Goal: Contribute content: Contribute content

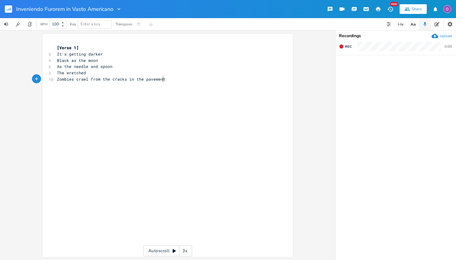
click at [167, 80] on pre "Zombies crawl from the cracks in the pavement" at bounding box center [165, 79] width 218 height 6
click at [168, 80] on pre "Zombies crawl from the cracks in the pavement" at bounding box center [165, 79] width 218 height 6
type textarea "Bleeding sunlight"
type textarea "uirion"
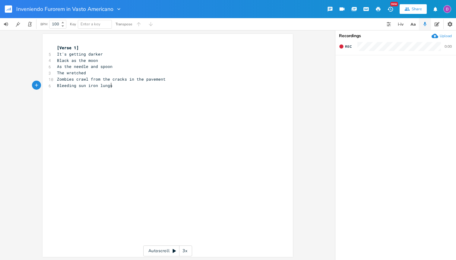
scroll to position [0, 19]
type textarea "iron lungs ="
type textarea "A a"
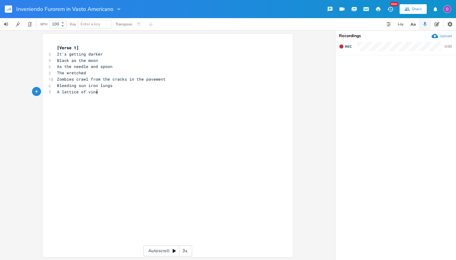
type textarea "lattice of vines"
type textarea "tangles and intertwined"
type textarea "In the"
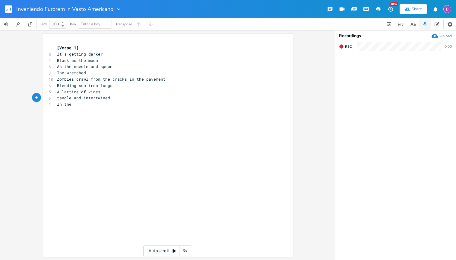
type textarea "d"
type textarea "dreams of their dying children"
type textarea "Their try"
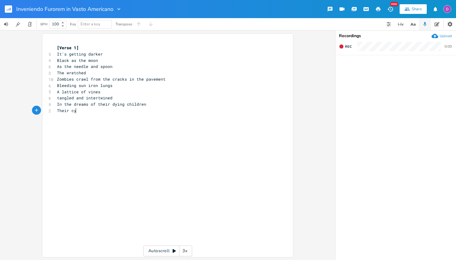
type textarea "[PERSON_NAME]"
type textarea "rying"
click at [414, 24] on icon "button" at bounding box center [414, 24] width 2 height 2
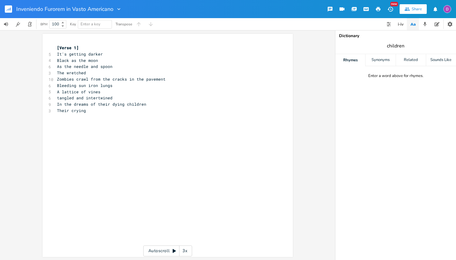
type input "children"
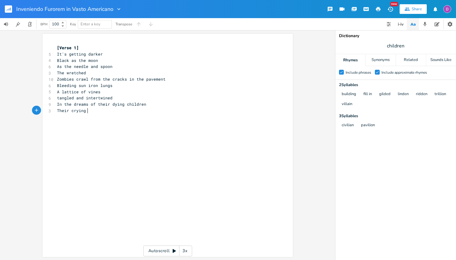
scroll to position [0, 0]
click at [96, 110] on pre "Their crying" at bounding box center [165, 110] width 218 height 6
click at [134, 103] on span "In the dreams of their dying children" at bounding box center [101, 103] width 89 height 5
type textarea "children"
click at [134, 103] on span "In the dreams of their dying children" at bounding box center [101, 103] width 89 height 5
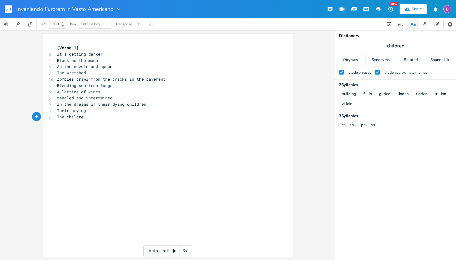
type textarea "The children"
type textarea "And the"
type textarea "eyes"
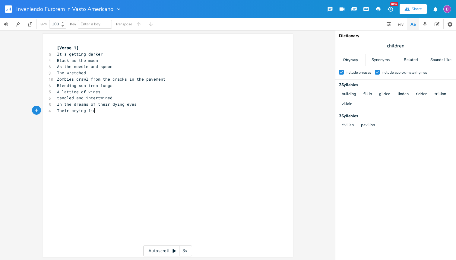
type textarea "lies"
type textarea "In the ocean of the heart"
type textarea "and of hte sou"
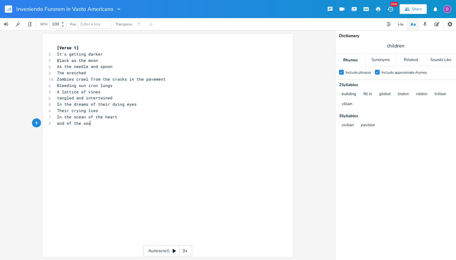
type textarea "the soul"
type textarea "I"
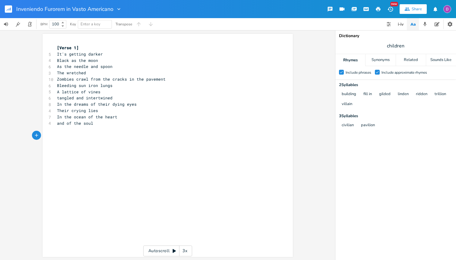
scroll to position [0, 1]
type textarea "I"
type textarea "And I know"
type textarea "That we're made for better than this"
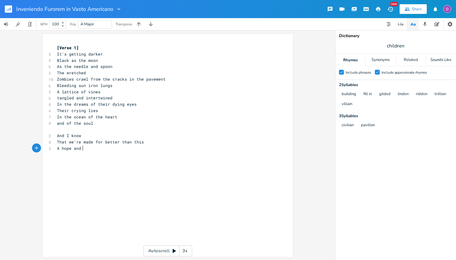
type textarea "A hope and w"
type textarea "a wish"
type textarea "for"
type textarea "For a bright and sunny day"
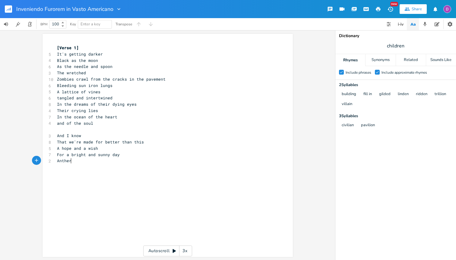
type textarea "Anther"
type textarea "other way"
type textarea "To t"
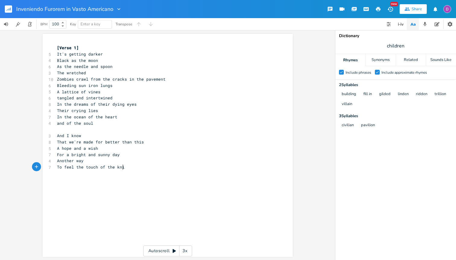
type textarea "feel the touch of the knife"
type textarea "Hide the better life"
type textarea "in"
type textarea "Un"
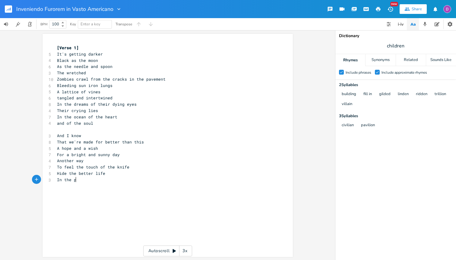
type textarea "In the pioc"
type textarea "ockets of our"
type textarea "your jacket"
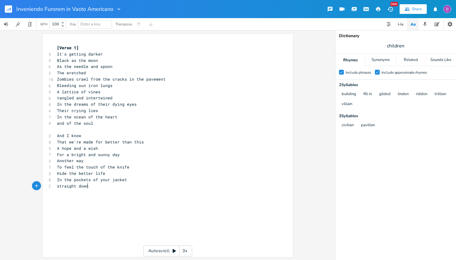
type textarea "straight down"
type textarea "The"
type textarea "and you were"
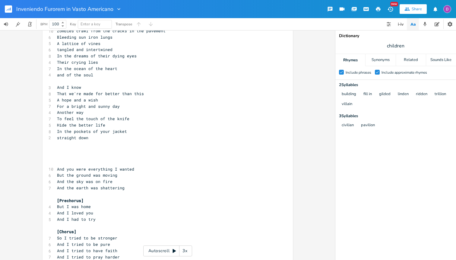
scroll to position [42, 0]
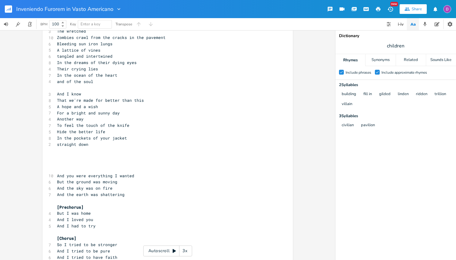
click at [109, 149] on pre "​" at bounding box center [165, 150] width 218 height 6
click at [98, 159] on pre "​" at bounding box center [165, 157] width 218 height 6
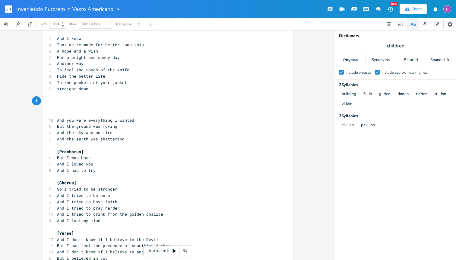
scroll to position [96, 0]
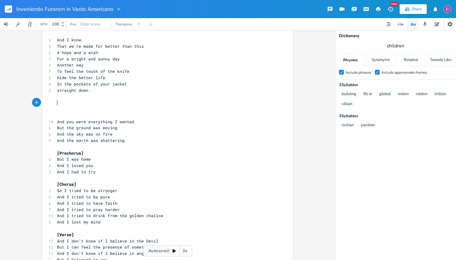
click at [103, 92] on pre "straight down" at bounding box center [165, 90] width 218 height 6
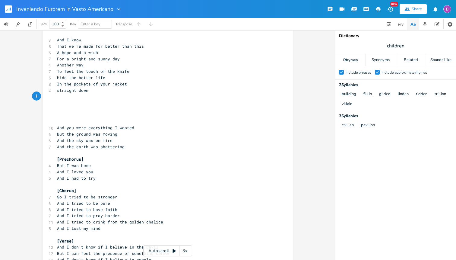
type textarea "T"
type textarea "To the rock bottom of your brokenb min"
type textarea "mind"
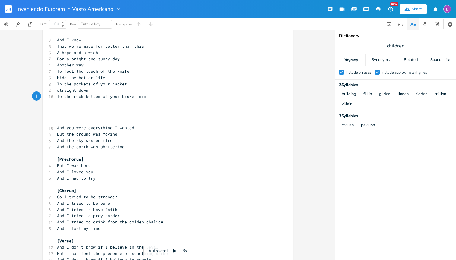
scroll to position [0, 10]
click at [136, 125] on pre "And you were everything I wanted" at bounding box center [165, 128] width 218 height 6
type textarea "And you were everything I wanted"
type textarea "="
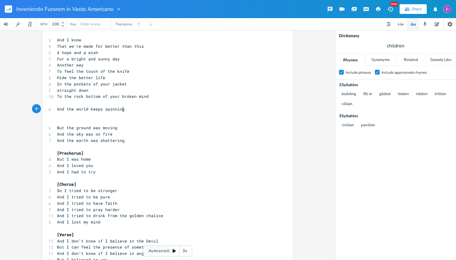
scroll to position [0, 53]
type textarea "And the world keeps spinning"
click at [400, 42] on span "children" at bounding box center [395, 45] width 121 height 11
type input "spinning"
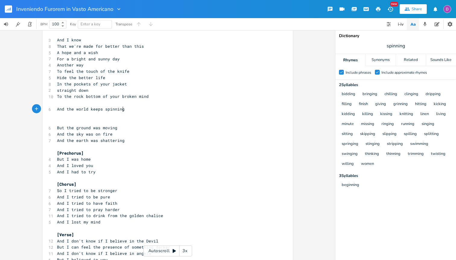
click at [135, 110] on pre "And the world keeps spinning" at bounding box center [165, 109] width 218 height 6
type textarea "T"
type textarea "And the dark keeps gi"
type textarea "rinning"
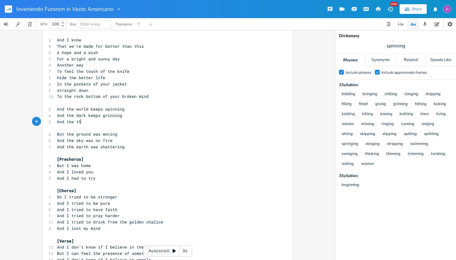
type textarea "And the throu"
type textarea "oughts keep twising"
type textarea "t"
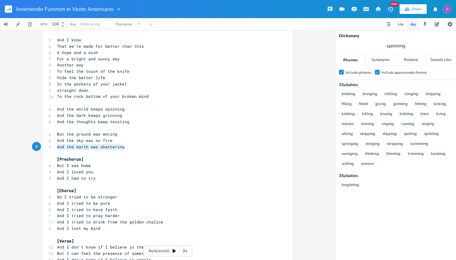
type textarea "But the ground was moving And the sky was on fire And the earth was shattering"
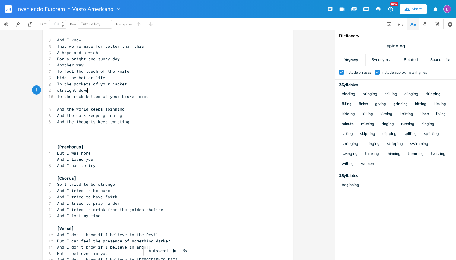
click at [114, 89] on pre "straight down" at bounding box center [165, 90] width 218 height 6
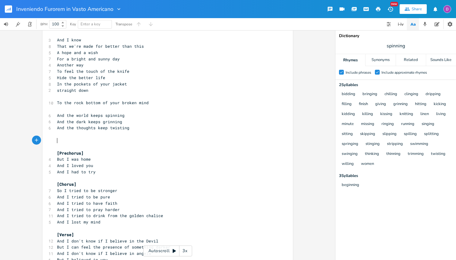
click at [84, 139] on pre "​" at bounding box center [165, 140] width 218 height 6
type textarea "Behid"
type textarea "nd rtho"
type textarea "th"
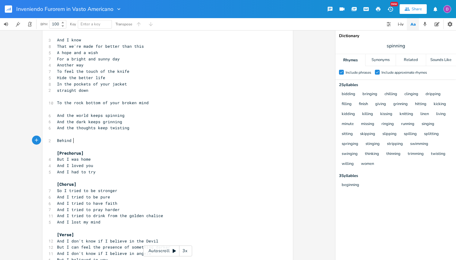
scroll to position [0, 3]
type textarea "your marble eyes"
click at [77, 139] on span "Behind your marble eyes" at bounding box center [84, 140] width 55 height 5
type textarea "your"
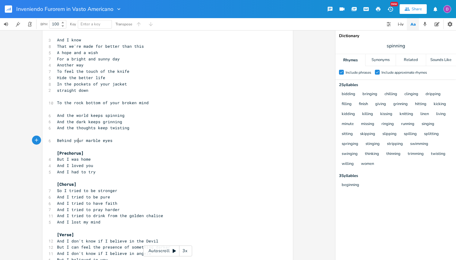
click at [77, 139] on span "Behind your marble eyes" at bounding box center [84, 140] width 55 height 5
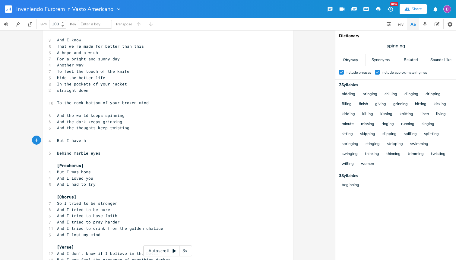
type textarea "But I have ho"
type textarea "And I'm alone"
type textarea "But theirs bt"
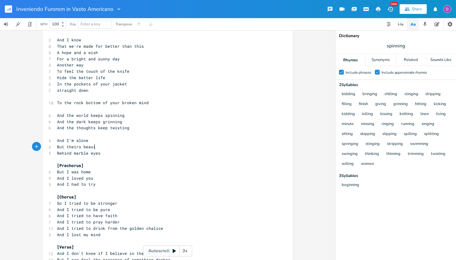
type textarea "eauity"
type textarea "ty"
click at [77, 153] on span "Behind marble eyes" at bounding box center [78, 152] width 43 height 5
type textarea "marble"
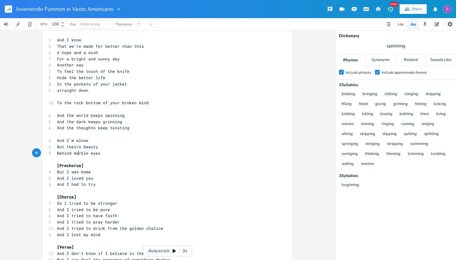
click at [77, 153] on span "Behind marble eyes" at bounding box center [78, 152] width 43 height 5
click at [59, 152] on span "Behind marble eyes" at bounding box center [78, 152] width 43 height 5
type textarea "In the"
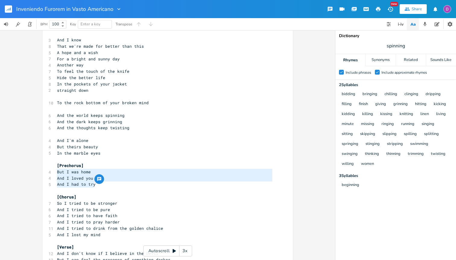
type textarea "[Prechorus] But I was home And I loved you And I had to try"
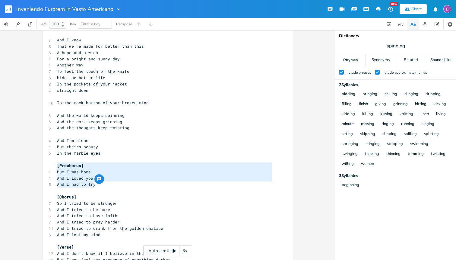
drag, startPoint x: 100, startPoint y: 183, endPoint x: 40, endPoint y: 166, distance: 62.6
click at [40, 166] on div "[Prechorus] But I was home And I loved you And I had to try x [Verse 1] 5 It's …" at bounding box center [167, 145] width 335 height 230
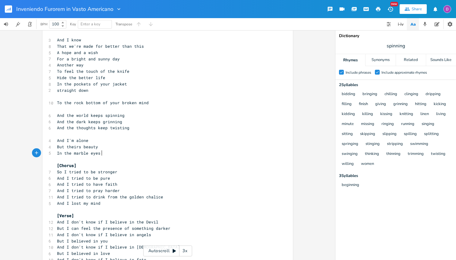
scroll to position [0, 1]
type textarea "(needs to pop more)"
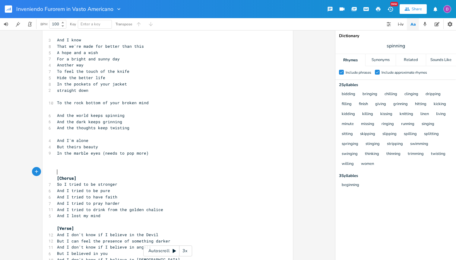
click at [161, 153] on pre "In the marble eyes (needs to pop more)" at bounding box center [165, 153] width 218 height 6
type textarea ", banjo comes in here"
click at [93, 164] on pre "​" at bounding box center [165, 165] width 218 height 6
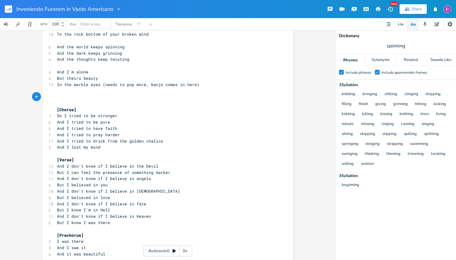
scroll to position [166, 0]
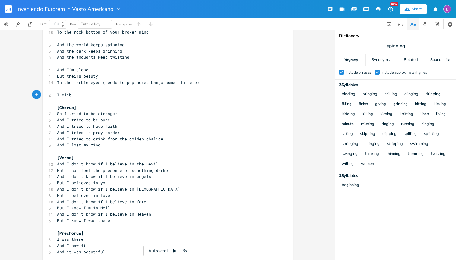
type textarea "I clibm"
type textarea "mbed from the gutter"
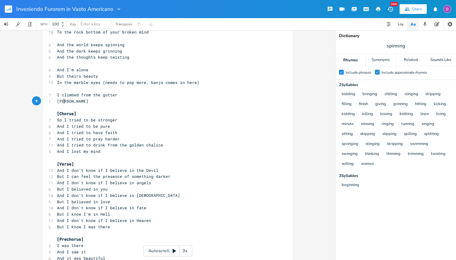
scroll to position [0, 8]
type textarea "[PERSON_NAME]"
type textarea "I clib"
type textarea "bed from"
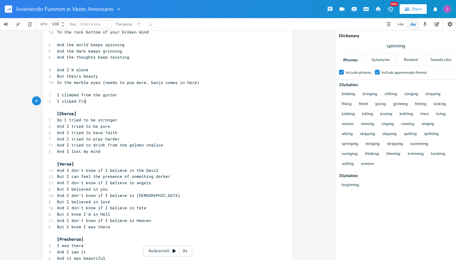
scroll to position [0, 16]
type textarea "mbed from the filt"
type textarea "th"
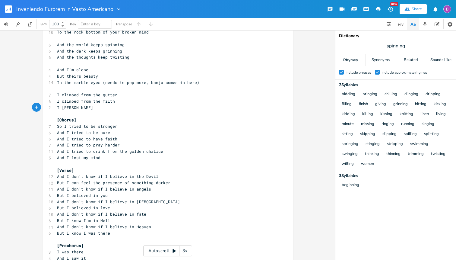
type textarea "I clumb"
type textarea "u"
type textarea "ib"
type textarea "mbed from the bo"
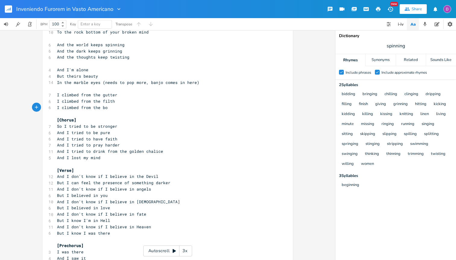
click at [414, 44] on span "spinning" at bounding box center [395, 45] width 121 height 11
type input "dirt"
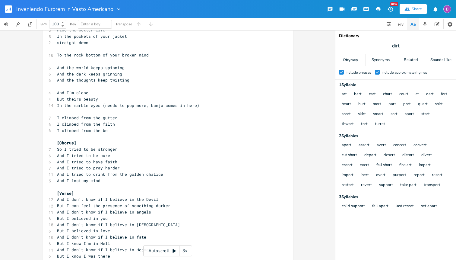
scroll to position [150, 0]
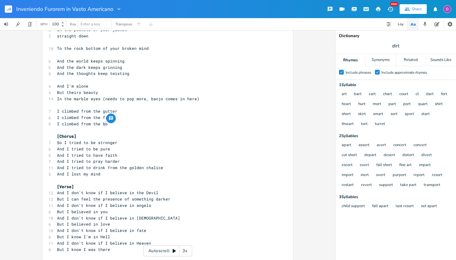
type textarea "bo"
drag, startPoint x: 108, startPoint y: 123, endPoint x: 100, endPoint y: 124, distance: 8.5
click at [100, 124] on pre "I climbed from the bo" at bounding box center [165, 124] width 218 height 6
click at [407, 43] on span "dirt" at bounding box center [395, 45] width 121 height 11
click at [66, 126] on pre "I climbed from the bo" at bounding box center [165, 124] width 218 height 6
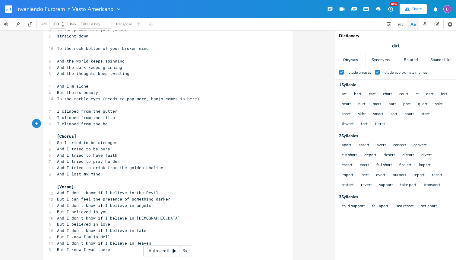
click at [66, 125] on span "I climbed from the bo" at bounding box center [82, 123] width 51 height 5
type textarea "from the bo"
type textarea "for the other"
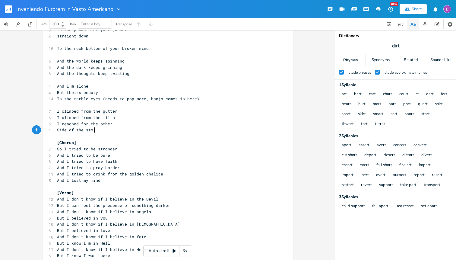
scroll to position [0, 29]
type textarea "Side of the story"
click at [107, 118] on span "I climbed from the filth" at bounding box center [86, 117] width 58 height 5
type textarea "filth"
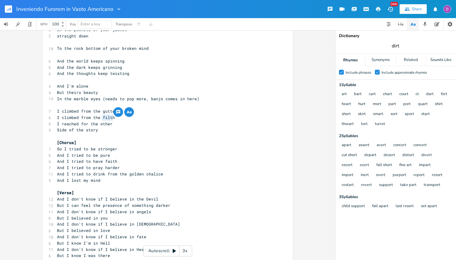
click at [399, 46] on input "dirt" at bounding box center [396, 46] width 8 height 7
type input "story"
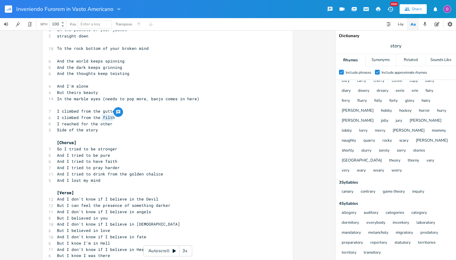
scroll to position [28, 0]
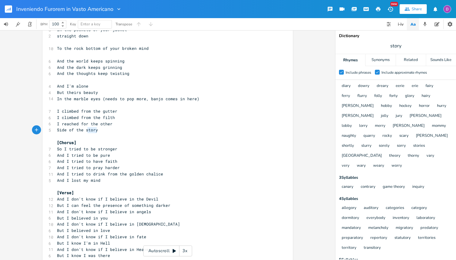
type textarea "Side of the story"
drag, startPoint x: 103, startPoint y: 131, endPoint x: 54, endPoint y: 131, distance: 48.3
click at [56, 131] on pre "Side of the story" at bounding box center [165, 130] width 218 height 6
click at [108, 118] on span "I climbed from the filth" at bounding box center [86, 117] width 58 height 5
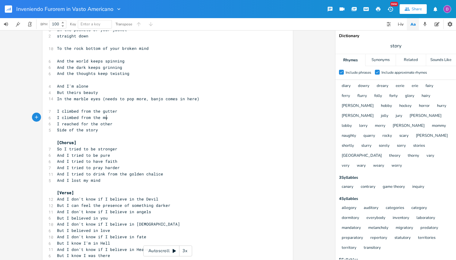
type textarea "mud"
type textarea "e of the story"
drag, startPoint x: 98, startPoint y: 130, endPoint x: 51, endPoint y: 132, distance: 46.8
click at [51, 132] on div "Side of the story x [Verse 1] 5 It's getting darker 4 Black as the moon 6 As th…" at bounding box center [168, 94] width 250 height 421
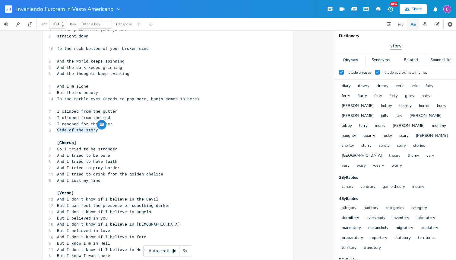
type textarea "Side of the story"
click at [395, 46] on input "story" at bounding box center [395, 46] width 11 height 7
type input "mud"
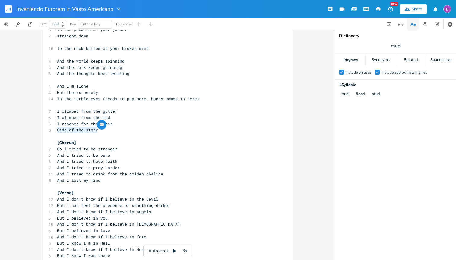
scroll to position [0, 0]
click at [114, 128] on pre "Side of the story" at bounding box center [165, 130] width 218 height 6
drag, startPoint x: 114, startPoint y: 128, endPoint x: 98, endPoint y: 128, distance: 15.7
click at [98, 128] on pre "Side of the story" at bounding box center [165, 130] width 218 height 6
drag, startPoint x: 101, startPoint y: 128, endPoint x: 52, endPoint y: 128, distance: 49.2
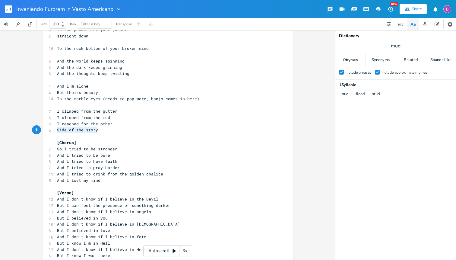
click at [52, 128] on div "Side of the story x [Verse 1] 5 It's getting darker 4 Black as the moon 6 As th…" at bounding box center [168, 94] width 250 height 421
type textarea "I [MEDICAL_DATA] in the flood"
click at [118, 129] on pre "I [MEDICAL_DATA] in the flood" at bounding box center [165, 130] width 218 height 6
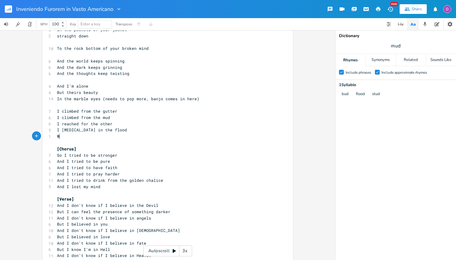
type textarea "We"
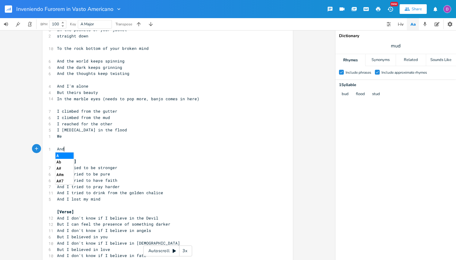
type textarea "And"
click at [71, 137] on pre "We" at bounding box center [165, 136] width 218 height 6
type textarea "tried tp"
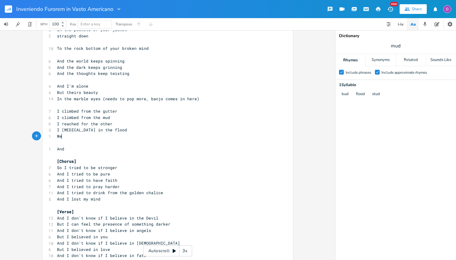
scroll to position [0, 7]
type textarea "We breathed"
click at [65, 96] on span "In the marble eyes (needs to pop more, banjo comes in here)" at bounding box center [128, 98] width 142 height 5
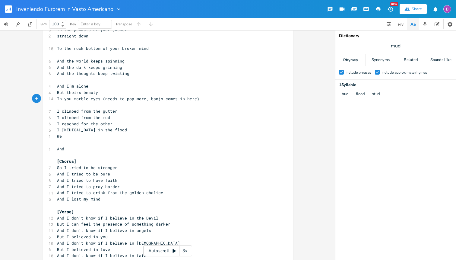
type textarea "your"
type textarea "stony"
click at [95, 124] on span "I reached for the other" at bounding box center [84, 123] width 55 height 5
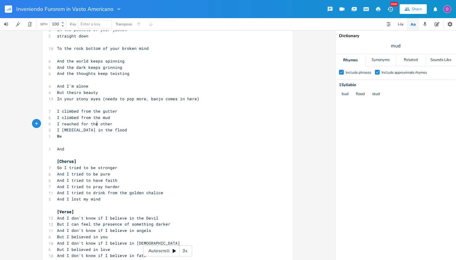
click at [95, 124] on span "I reached for the other" at bounding box center [84, 123] width 55 height 5
type input "gutter"
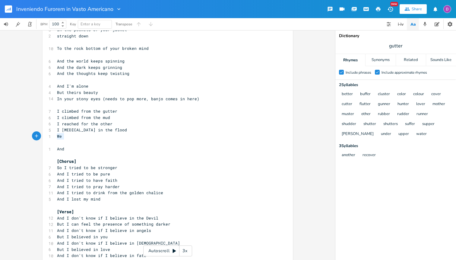
drag, startPoint x: 66, startPoint y: 135, endPoint x: 51, endPoint y: 136, distance: 15.1
click at [51, 136] on div "We x [Verse 1] 5 It's getting darker 4 Black as the moon 6 As the needle and sp…" at bounding box center [168, 104] width 250 height 440
type textarea "I let the roots wrap through my skin"
click at [90, 136] on span "I let the roots wrap through my skin" at bounding box center [100, 135] width 87 height 5
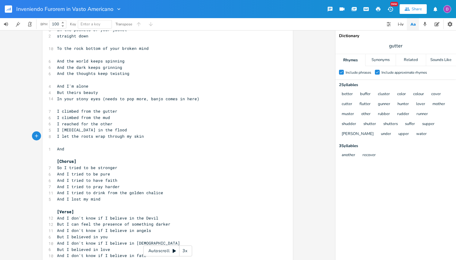
click at [97, 138] on span "I let the roots wrap through my skin" at bounding box center [100, 135] width 87 height 5
type textarea "bind my heart"
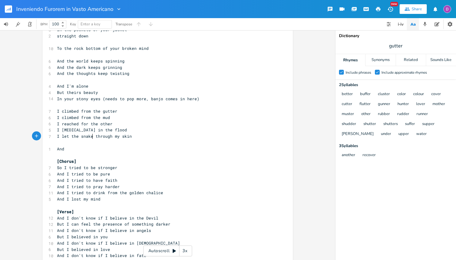
type textarea "snakes"
type textarea "through my skin"
type textarea "reacg"
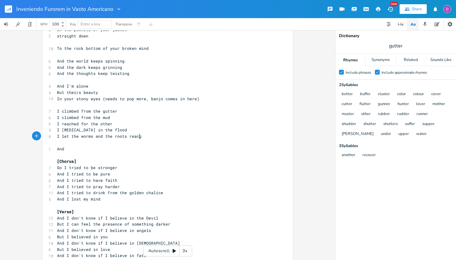
scroll to position [0, 11]
type textarea "dig deep within"
click at [111, 198] on pre "And I lost my mind" at bounding box center [165, 199] width 218 height 6
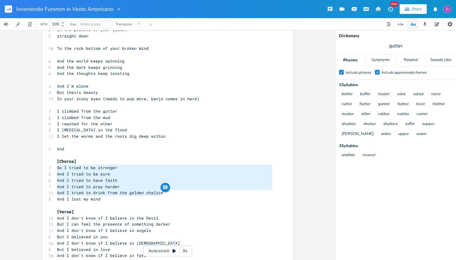
type textarea "[Chorus] So I tried to be stronger And I tried to be pure And I tried to have f…"
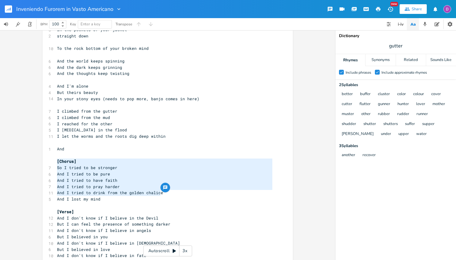
drag, startPoint x: 168, startPoint y: 193, endPoint x: 41, endPoint y: 163, distance: 130.3
click at [43, 163] on div "[Chorus] So I tried to be stronger And I tried to be pure And I tried to have f…" at bounding box center [168, 104] width 250 height 440
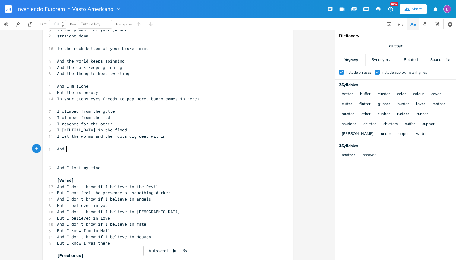
type textarea "And"
drag, startPoint x: 75, startPoint y: 147, endPoint x: 51, endPoint y: 149, distance: 24.2
click at [51, 149] on div "And x [Verse 1] 5 It's getting darker 4 Black as the moon 6 As the needle and s…" at bounding box center [168, 88] width 250 height 408
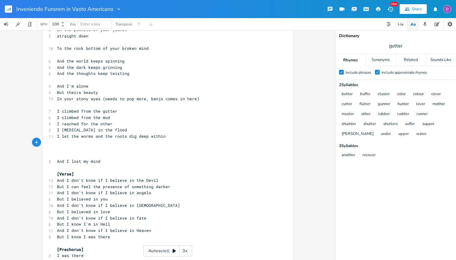
click at [91, 142] on pre "​" at bounding box center [165, 142] width 218 height 6
type textarea "From your t"
type textarea "stony eyes"
type textarea "And I lost my mind"
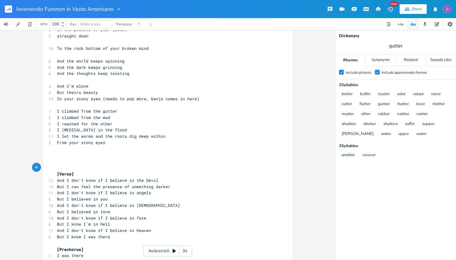
scroll to position [180, 0]
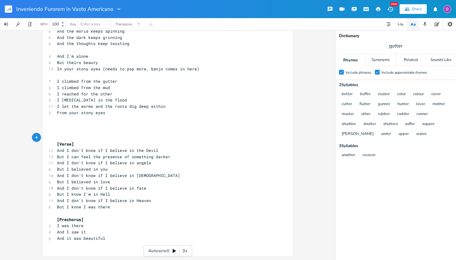
click at [74, 124] on pre "​" at bounding box center [165, 125] width 218 height 6
type textarea "I"
type textarea "I want to have Ho"
type textarea "hope"
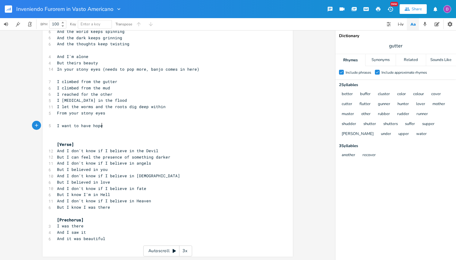
scroll to position [0, 9]
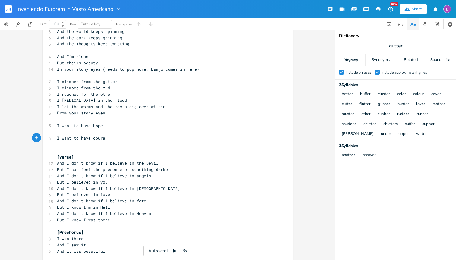
type textarea "I want to have courage"
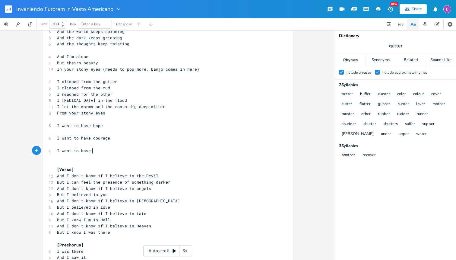
scroll to position [0, 26]
type textarea "I want to have faith"
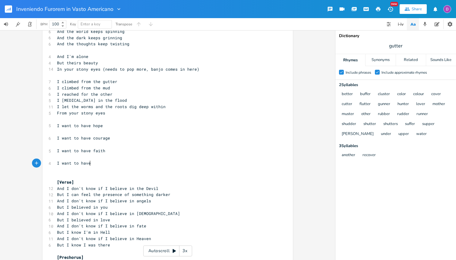
type textarea "I want to have"
click at [77, 130] on pre "​" at bounding box center [165, 131] width 218 height 6
click at [156, 105] on span "I let the worms and the roots dig deep within" at bounding box center [111, 106] width 109 height 5
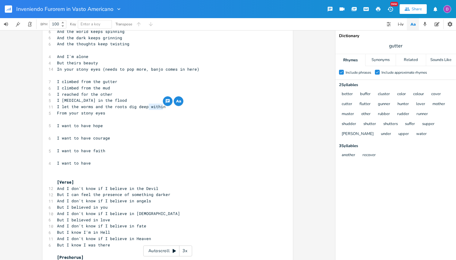
type textarea "t"
type textarea "to the bottom"
click at [60, 114] on span "From your stony eyes" at bounding box center [81, 112] width 48 height 5
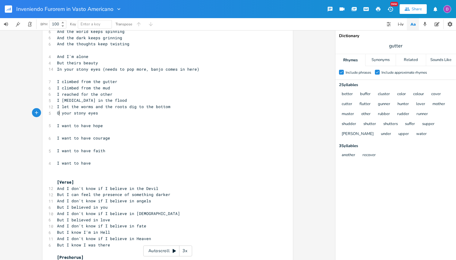
type textarea "Of"
click at [57, 125] on span "I want to have hope" at bounding box center [80, 125] width 46 height 5
click at [57, 100] on span "I [MEDICAL_DATA] in the flood" at bounding box center [92, 99] width 70 height 5
click at [57, 125] on span "I want to have hope" at bounding box center [80, 125] width 46 height 5
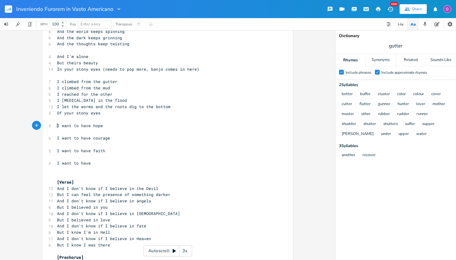
click at [112, 123] on pre "I want to have hope" at bounding box center [165, 125] width 218 height 6
type textarea "that I'll see [DATE]"
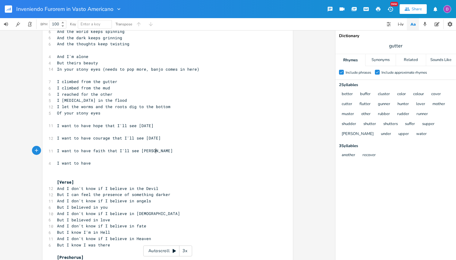
type textarea "that I'll see [DATE]"
type textarea "beleive that I'll see [DATE]"
type textarea "But the rout"
type textarea "pe is getting i"
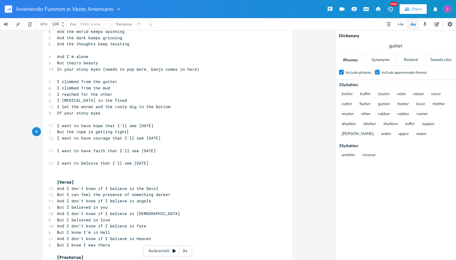
type textarea "tighter"
type textarea "But the"
click at [394, 49] on span "gutter" at bounding box center [395, 45] width 121 height 11
type input "courage"
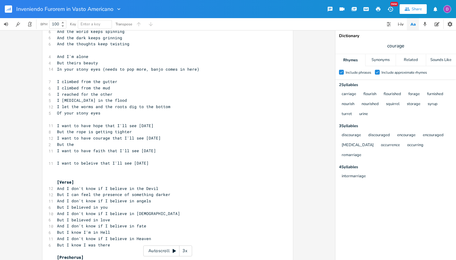
click at [95, 144] on pre "But the" at bounding box center [165, 144] width 218 height 6
type textarea "And flourish in your stony eyes"
type input "faith"
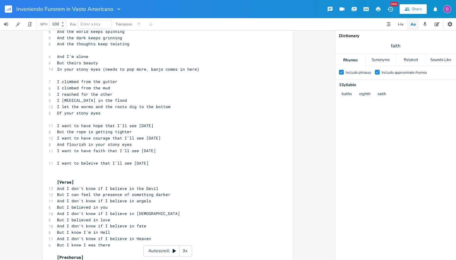
click at [134, 155] on pre "​" at bounding box center [165, 157] width 218 height 6
type textarea "And"
type textarea "bathe in light from your smile"
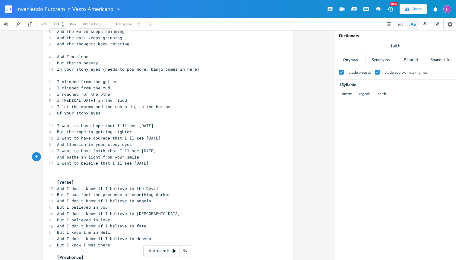
scroll to position [0, 54]
click at [147, 166] on pre "​" at bounding box center [165, 169] width 218 height 6
type textarea "And receive the prommised git"
type textarea "ft"
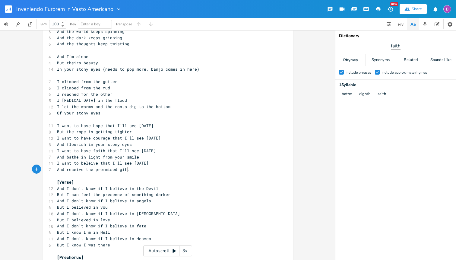
scroll to position [0, 2]
drag, startPoint x: 111, startPoint y: 169, endPoint x: 98, endPoint y: 171, distance: 12.4
click at [98, 171] on pre "And receive the prommis" at bounding box center [165, 169] width 218 height 6
type textarea "ommis"
click at [98, 171] on span "And receive the prommis" at bounding box center [84, 168] width 55 height 5
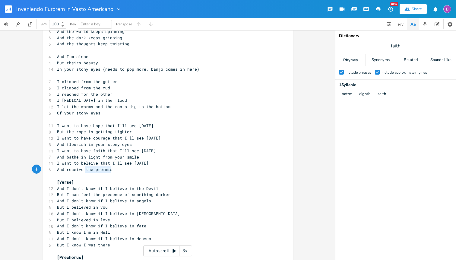
click at [114, 168] on div "the prommis x [Verse 1] 5 It's getting darker 4 Black as the moon 6 As the need…" at bounding box center [168, 74] width 250 height 440
type textarea "the promised"
type textarea "the promised prize"
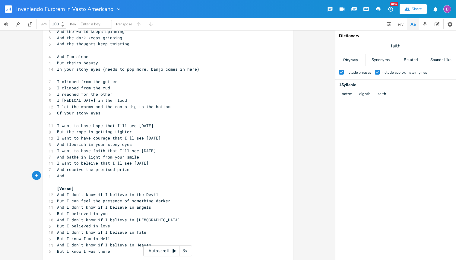
type textarea "And"
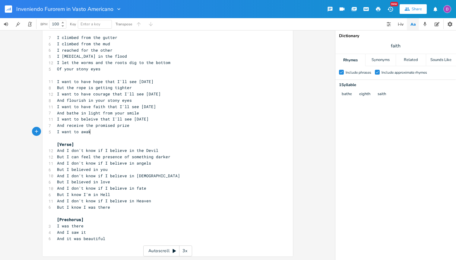
scroll to position [0, 28]
type textarea "I want to awake"
type textarea "that I'll see [DATE]"
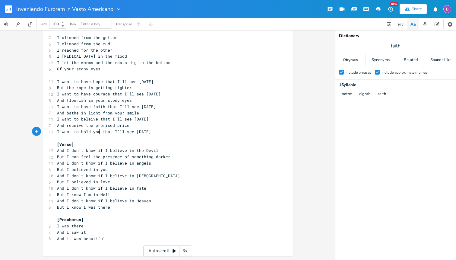
type textarea "hold your"
click at [395, 44] on input "faith" at bounding box center [396, 46] width 10 height 7
click at [85, 138] on pre "​" at bounding box center [165, 138] width 218 height 6
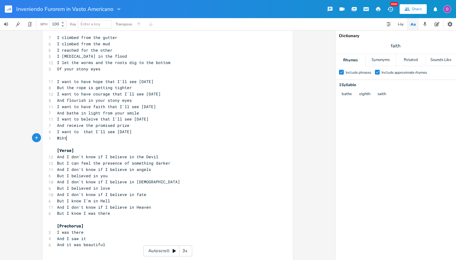
type textarea "Wiht="
type textarea "thin yoyur"
type textarea "ur stony eyes"
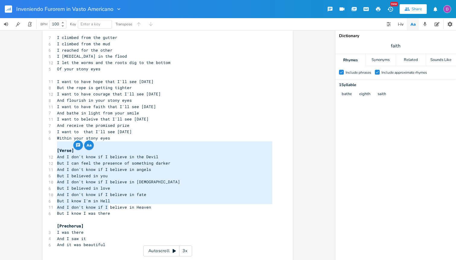
type textarea "[Verse] And I don't know if I believe in the Devil But I can feel the presence …"
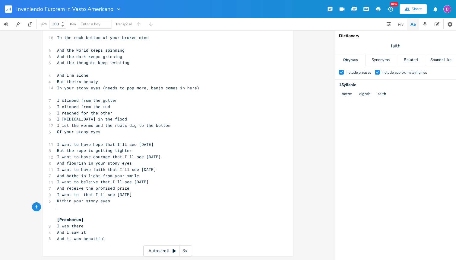
scroll to position [161, 0]
type textarea "Wth"
type textarea "Your"
type textarea "Wt"
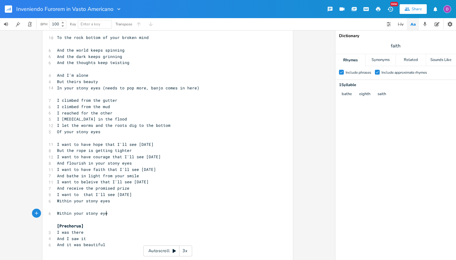
type textarea "ithin your stony eyes"
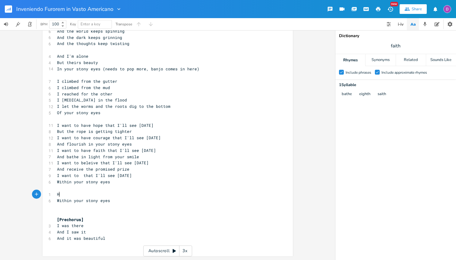
scroll to position [179, 0]
type textarea "Hope is fading"
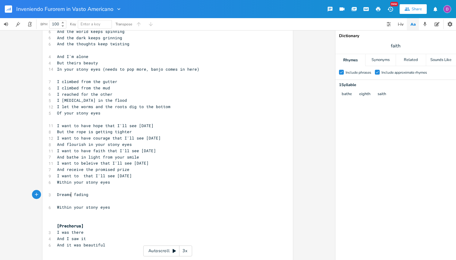
scroll to position [0, 14]
type textarea "Dreams are"
drag, startPoint x: 405, startPoint y: 49, endPoint x: 386, endPoint y: 46, distance: 19.4
click at [386, 46] on span "faith" at bounding box center [395, 45] width 121 height 11
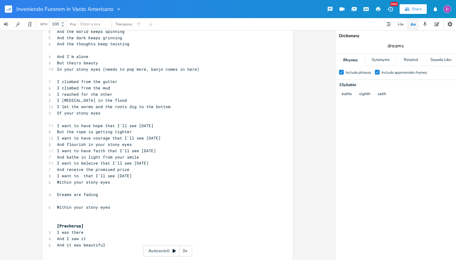
type input "dreams"
click at [105, 199] on pre "​" at bounding box center [165, 201] width 218 height 6
type textarea "Screams are"
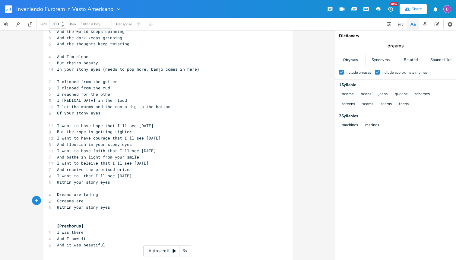
click at [398, 46] on input "dreams" at bounding box center [396, 46] width 16 height 7
type input "fading"
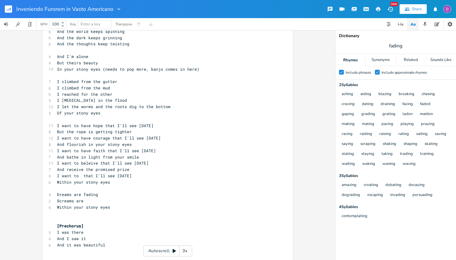
click at [99, 202] on pre "Screams are" at bounding box center [165, 201] width 218 height 6
type textarea "breaking"
click at [62, 206] on span "Within your stony eyes" at bounding box center [83, 206] width 53 height 5
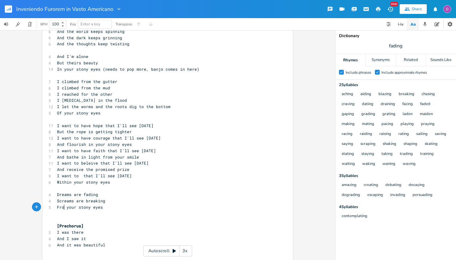
type textarea "From"
drag, startPoint x: 107, startPoint y: 243, endPoint x: 92, endPoint y: 240, distance: 16.0
click at [92, 239] on div "[Verse 1] 5 It's getting darker 4 Black as the moon 6 As the needle and spoon 3…" at bounding box center [165, 59] width 218 height 389
type textarea "[Prechorus] I was there And I saw it And it was beautiful"
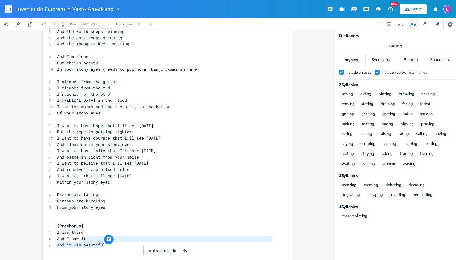
click at [62, 211] on pre "​" at bounding box center [165, 213] width 218 height 6
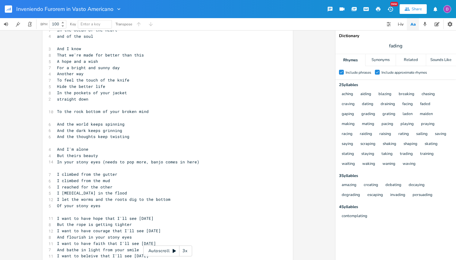
scroll to position [148, 0]
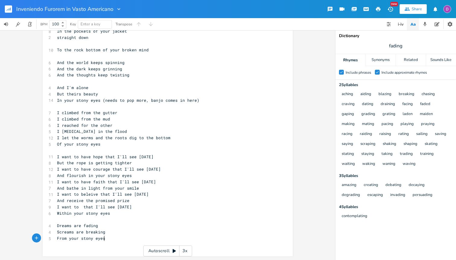
click at [77, 204] on pre "I want to that I'll see [DATE]" at bounding box center [165, 207] width 218 height 6
click at [77, 207] on span "I want to that I'll see [DATE]" at bounding box center [94, 206] width 75 height 5
type textarea "dream"
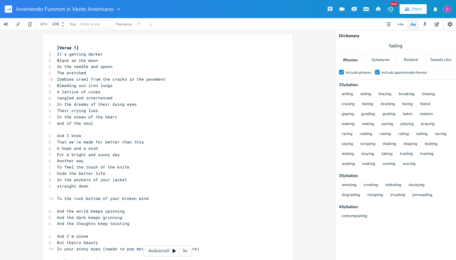
click at [9, 9] on rect "button" at bounding box center [8, 8] width 7 height 7
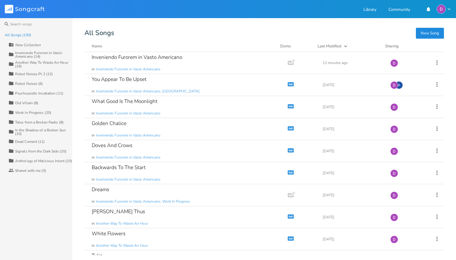
click at [427, 34] on button "New Song" at bounding box center [430, 33] width 28 height 11
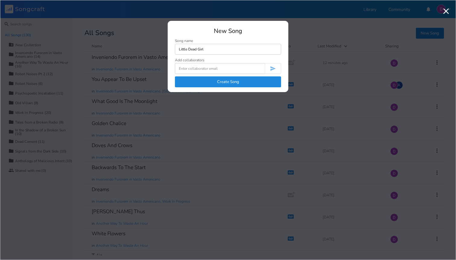
type input "Little Dead Girl"
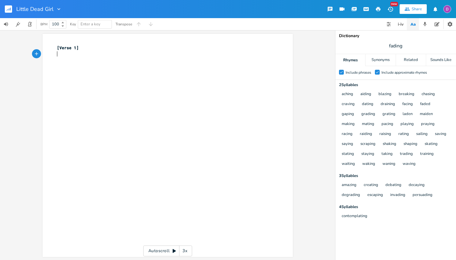
click at [90, 74] on div "xxxxxxxxxx [Verse 1] ​" at bounding box center [172, 150] width 233 height 215
type textarea "[Verse 1]"
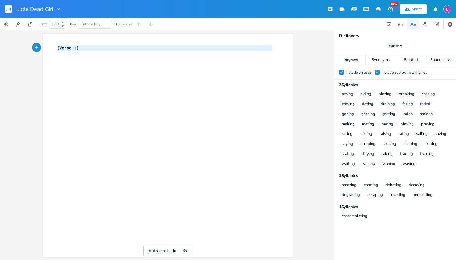
drag, startPoint x: 87, startPoint y: 64, endPoint x: 38, endPoint y: 40, distance: 54.5
click at [38, 40] on div "[Verse 1] x [Verse 1] ​ Autoscroll 3x" at bounding box center [167, 145] width 335 height 230
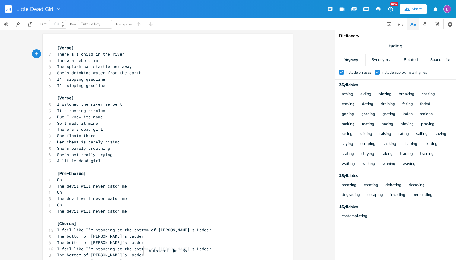
click at [84, 53] on span "There's a child in the river" at bounding box center [91, 53] width 68 height 5
type textarea "child"
click at [84, 53] on span "There's a child in the river" at bounding box center [91, 53] width 68 height 5
click at [105, 59] on pre "Throw a pebble in" at bounding box center [165, 60] width 218 height 6
click at [96, 65] on span "The splash can startle her away" at bounding box center [94, 66] width 75 height 5
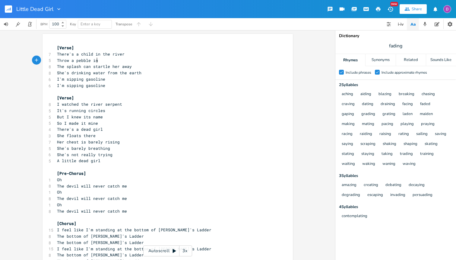
type textarea "startle"
click at [96, 65] on span "The splash can startle her away" at bounding box center [94, 66] width 75 height 5
click at [86, 68] on span "The splash can startle her away" at bounding box center [94, 66] width 75 height 5
type textarea "can"
click at [86, 68] on span "The splash can startle her away" at bounding box center [94, 66] width 75 height 5
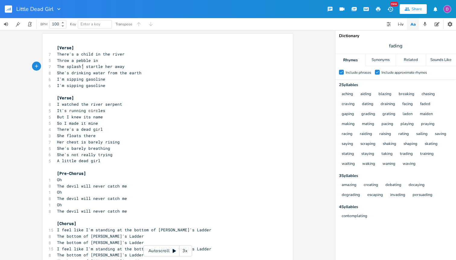
type textarea "'ll"
type textarea "The"
type textarea "S"
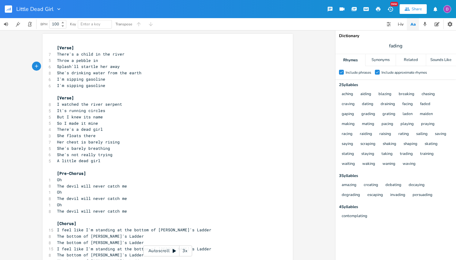
click at [125, 67] on pre "Splash'll startle her away" at bounding box center [165, 66] width 218 height 6
type textarea "way way run away"
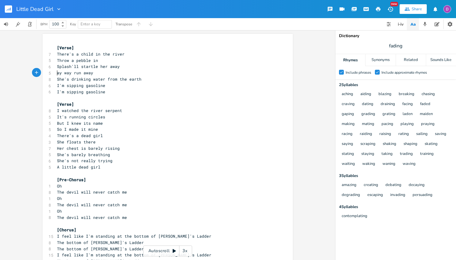
type textarea "Q"
click at [119, 71] on pre "Qay way run away" at bounding box center [165, 73] width 218 height 6
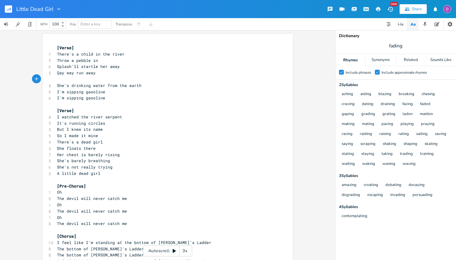
click at [144, 85] on pre "She's drinking water from the earth" at bounding box center [165, 85] width 218 height 6
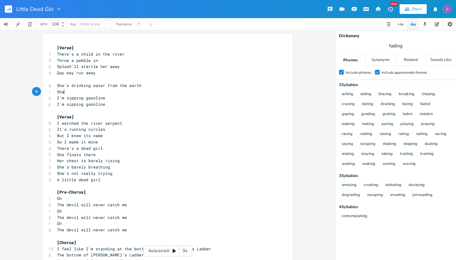
type textarea "She;s"
type textarea "'s drunking"
type textarea "k on the taste of dirt"
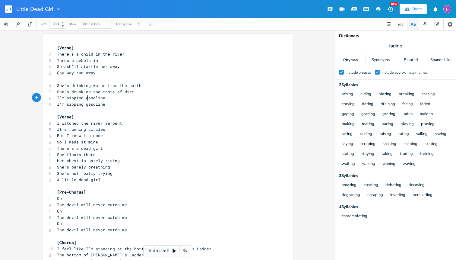
click at [86, 97] on span "I'm sipping gasoline" at bounding box center [81, 97] width 48 height 5
click at [93, 124] on span "I watched the river serpent" at bounding box center [89, 122] width 65 height 5
type textarea "river"
click at [93, 124] on span "I watched the river serpent" at bounding box center [89, 122] width 65 height 5
click at [108, 123] on pre "I watched the serpent" at bounding box center [165, 123] width 218 height 6
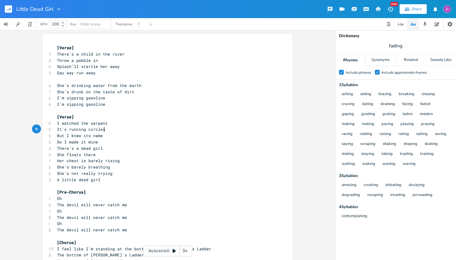
click at [107, 129] on pre "It's running circles" at bounding box center [165, 129] width 218 height 6
click at [114, 122] on pre "I watched the serpent" at bounding box center [165, 123] width 218 height 6
type textarea "in [GEOGRAPHIC_DATA]"
type textarea "twist in the river"
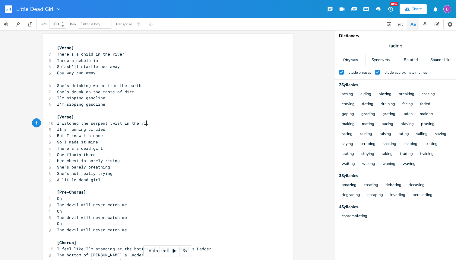
scroll to position [0, 29]
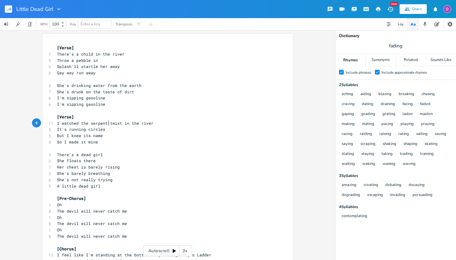
type textarea "t"
click at [110, 122] on span "I watched the serpent twist in the river" at bounding box center [105, 122] width 97 height 5
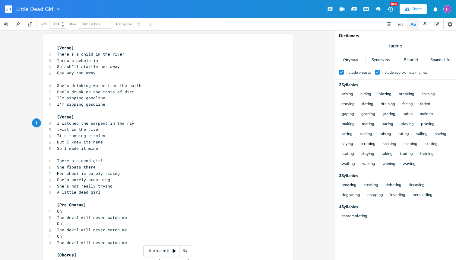
type textarea "in the river"
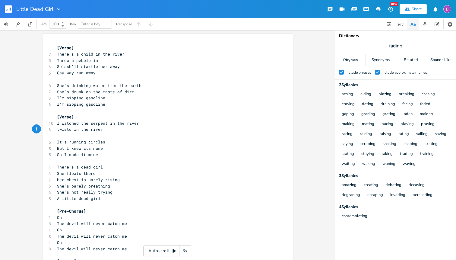
type textarea "ung"
type textarea "ing"
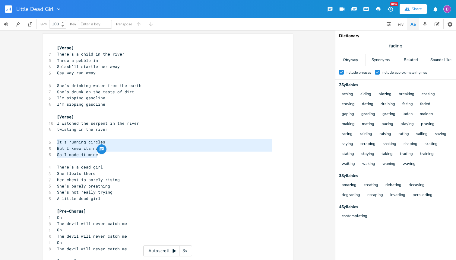
type textarea "But I knew its name So I made it mine"
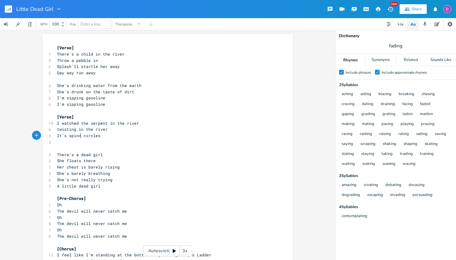
type textarea "spinning"
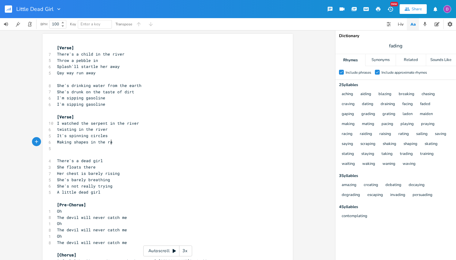
type textarea "Making shapes in the rain"
type textarea "wave"
type textarea "[PERSON_NAME][o"
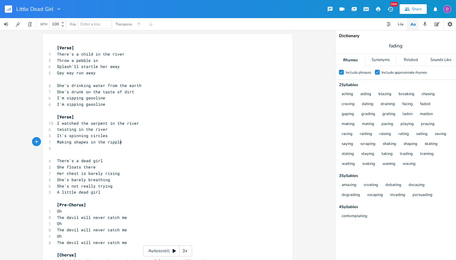
type textarea "les"
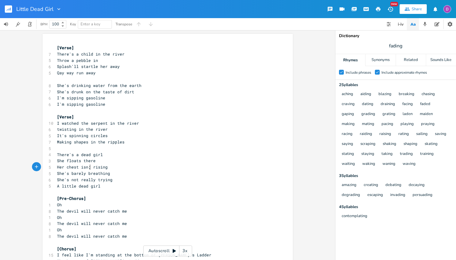
type textarea "n;t"
type textarea "'t"
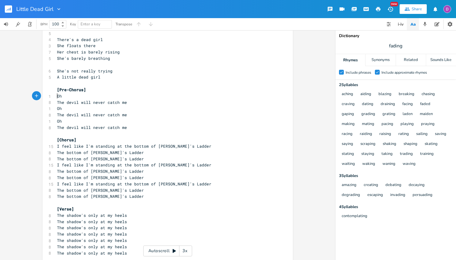
scroll to position [124, 0]
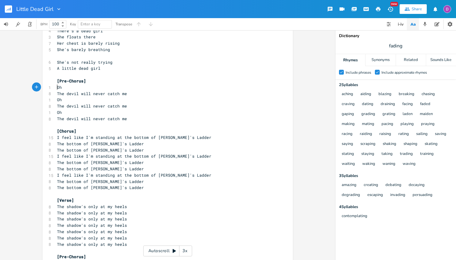
click at [64, 143] on span "The bottom of [PERSON_NAME]'s Ladder" at bounding box center [100, 143] width 87 height 5
type textarea "The"
type textarea "B"
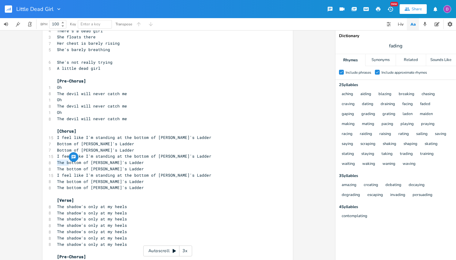
type textarea "B"
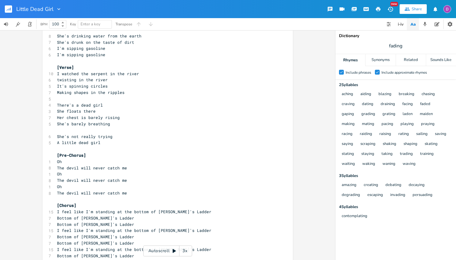
scroll to position [44, 0]
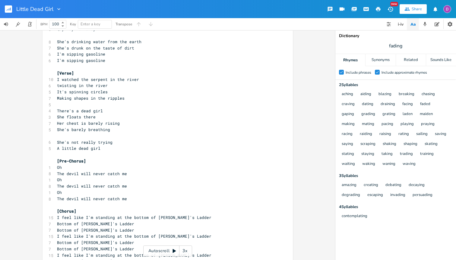
click at [82, 111] on span "There's a dead girl" at bounding box center [80, 110] width 46 height 5
click at [103, 114] on pre "She floats there" at bounding box center [165, 117] width 218 height 6
click at [100, 119] on pre "She floats there" at bounding box center [165, 117] width 218 height 6
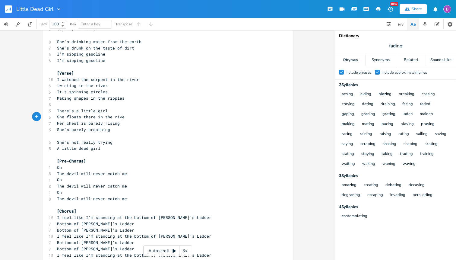
scroll to position [0, 20]
click at [58, 136] on pre "​" at bounding box center [165, 136] width 218 height 6
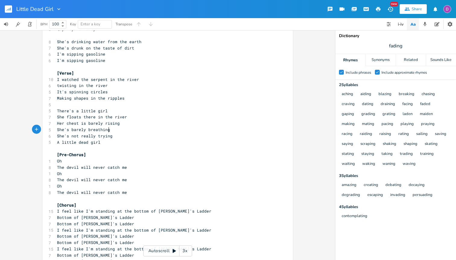
click at [118, 137] on pre "She's not really trying" at bounding box center [165, 136] width 218 height 6
click at [116, 139] on pre "A little dead girl" at bounding box center [165, 142] width 218 height 6
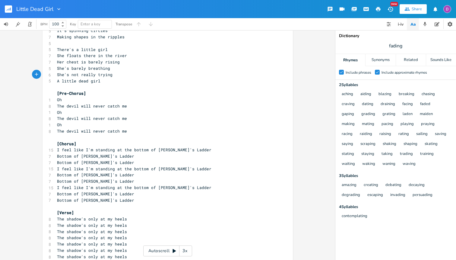
scroll to position [167, 0]
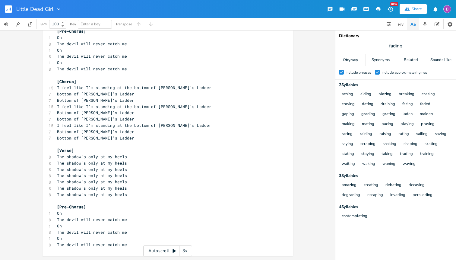
click at [131, 243] on pre "The devil will never catch me" at bounding box center [165, 244] width 218 height 6
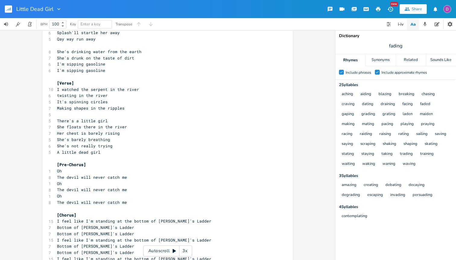
scroll to position [0, 0]
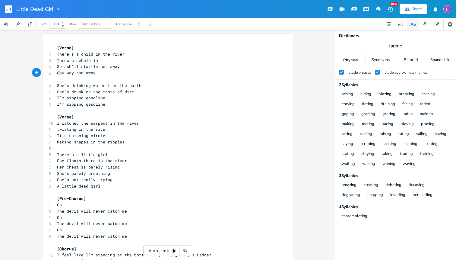
click at [58, 73] on span "Qay way run away" at bounding box center [76, 72] width 39 height 5
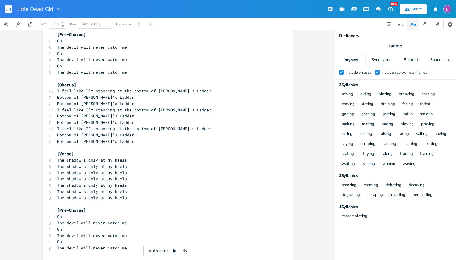
scroll to position [167, 0]
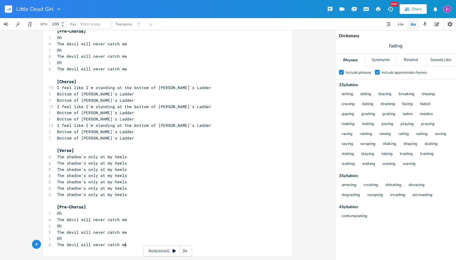
click at [130, 244] on pre "The devil will never catch me" at bounding box center [165, 244] width 218 height 6
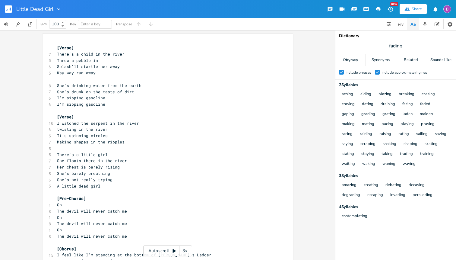
scroll to position [5, 0]
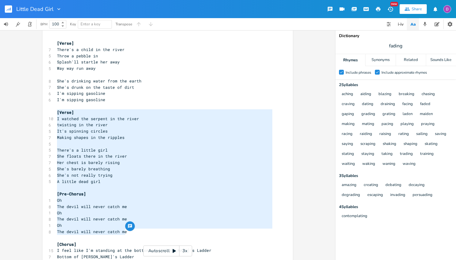
drag, startPoint x: 127, startPoint y: 231, endPoint x: 48, endPoint y: 113, distance: 142.0
click at [48, 113] on div "[Verse] I watched the serpent in the river twisting in the river It's spinning …" at bounding box center [168, 223] width 250 height 389
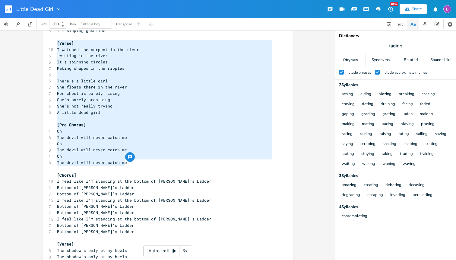
scroll to position [167, 0]
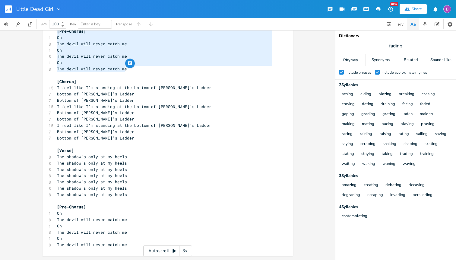
click at [129, 246] on pre "The devil will never catch me" at bounding box center [165, 244] width 218 height 6
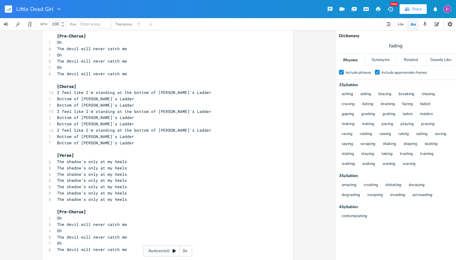
scroll to position [160, 0]
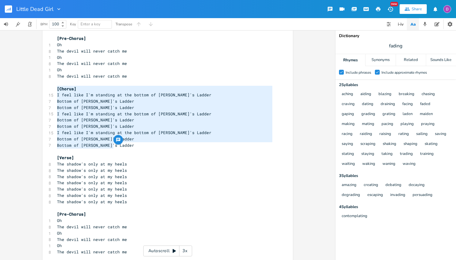
drag, startPoint x: 119, startPoint y: 144, endPoint x: 28, endPoint y: 88, distance: 107.2
click at [28, 88] on div "[Chorus] I feel like I'm standing at the bottom of [PERSON_NAME]'s Ladder Botto…" at bounding box center [167, 145] width 335 height 230
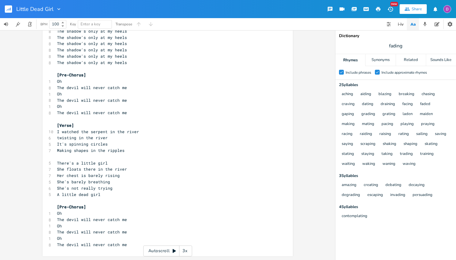
click at [135, 243] on pre "The devil will never catch me" at bounding box center [165, 244] width 218 height 6
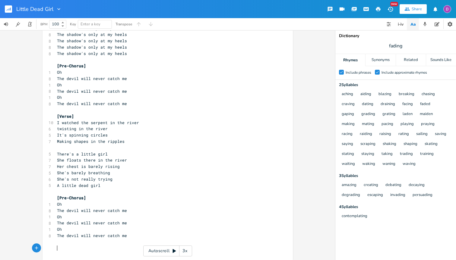
paste textarea "The devil will never catch me"
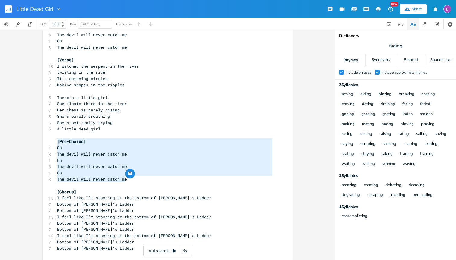
drag, startPoint x: 131, startPoint y: 179, endPoint x: 20, endPoint y: 140, distance: 117.6
click at [20, 140] on div "[Pre-Chorus] Oh The devil will never catch me Oh The devil will never catch me …" at bounding box center [167, 145] width 335 height 230
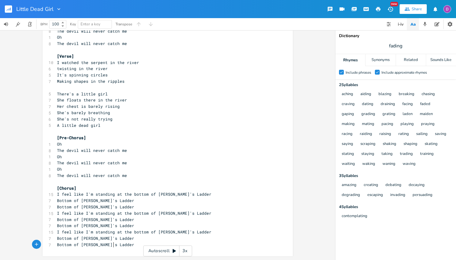
click at [117, 243] on pre "Bottom of [PERSON_NAME]'s Ladder" at bounding box center [165, 244] width 218 height 6
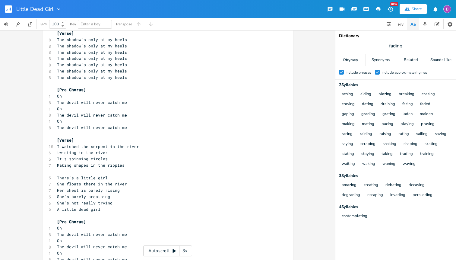
scroll to position [284, 0]
click at [96, 147] on span "I watched the serpent in the river" at bounding box center [98, 146] width 82 height 5
click at [61, 159] on span "It's spinning circles" at bounding box center [82, 159] width 51 height 5
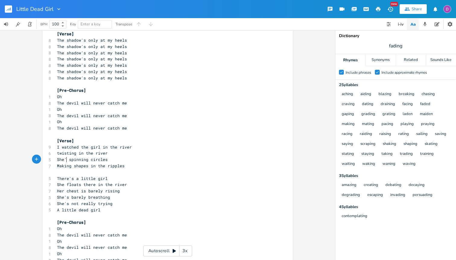
scroll to position [0, 2]
click at [104, 173] on pre "​" at bounding box center [165, 172] width 218 height 6
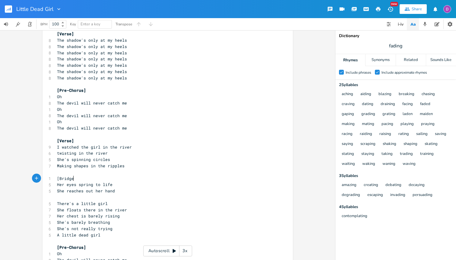
scroll to position [0, 14]
click at [122, 194] on pre "​" at bounding box center [165, 197] width 218 height 6
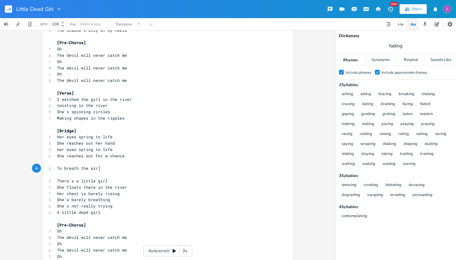
scroll to position [0, 13]
click at [77, 170] on span "To breath the air" at bounding box center [77, 167] width 41 height 5
click at [113, 166] on pre "To breathe the air" at bounding box center [165, 168] width 218 height 6
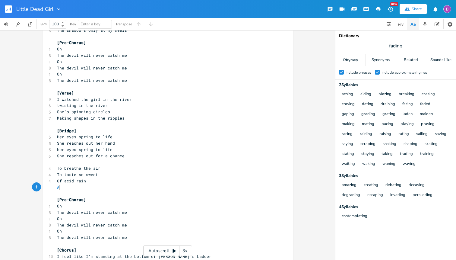
scroll to position [0, 7]
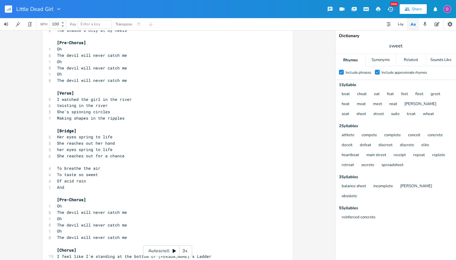
click at [83, 185] on pre "And" at bounding box center [165, 187] width 218 height 6
click at [60, 173] on span "To taste so sweet" at bounding box center [77, 174] width 41 height 5
click at [99, 186] on pre "And dead concrete" at bounding box center [165, 187] width 218 height 6
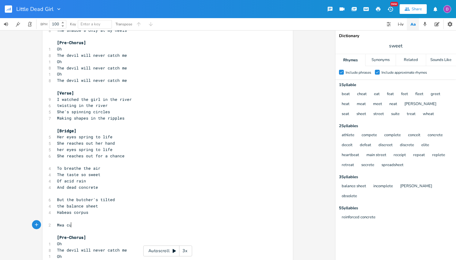
scroll to position [0, 15]
click at [94, 211] on pre "Habeas corpus" at bounding box center [165, 212] width 218 height 6
paste textarea
click at [67, 198] on span "But the butcher's tilted" at bounding box center [86, 199] width 58 height 5
click at [91, 207] on pre "balance sheet" at bounding box center [165, 206] width 218 height 6
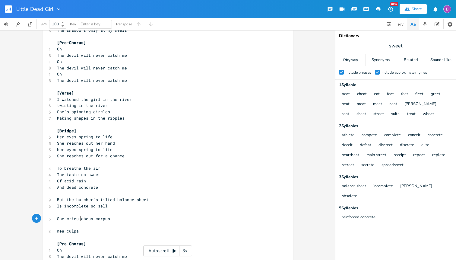
scroll to position [0, 2]
click at [126, 214] on pre "​" at bounding box center [165, 212] width 218 height 6
click at [118, 206] on pre "Is incomplete so sell" at bounding box center [165, 206] width 218 height 6
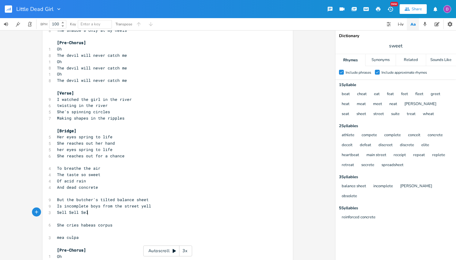
scroll to position [0, 16]
click at [138, 206] on span "Is incomplete boys from the street yell" at bounding box center [104, 205] width 94 height 5
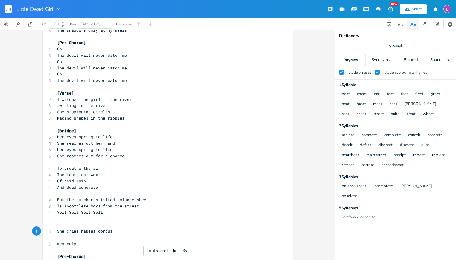
click at [77, 233] on span "She cries habeas corpus" at bounding box center [84, 230] width 55 height 5
click at [394, 45] on input "sweet" at bounding box center [395, 46] width 13 height 7
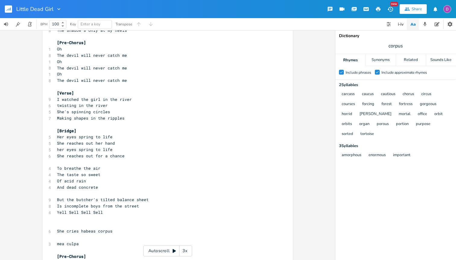
scroll to position [0, 0]
click at [77, 224] on pre "​" at bounding box center [165, 225] width 218 height 6
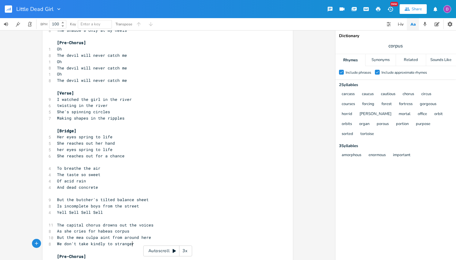
scroll to position [0, 3]
click at [104, 237] on span "But the mea culpa aint from around here" at bounding box center [104, 236] width 94 height 5
click at [135, 242] on pre "We don't take kindly to strangers" at bounding box center [165, 243] width 218 height 6
click at [98, 241] on span "We don't take kindly to strangers" at bounding box center [97, 243] width 80 height 5
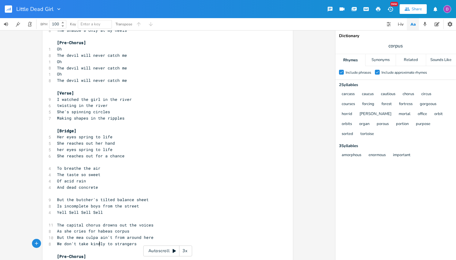
click at [98, 241] on span "We don't take kindly to strangers" at bounding box center [97, 243] width 80 height 5
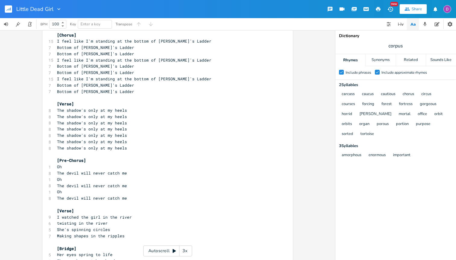
scroll to position [32, 0]
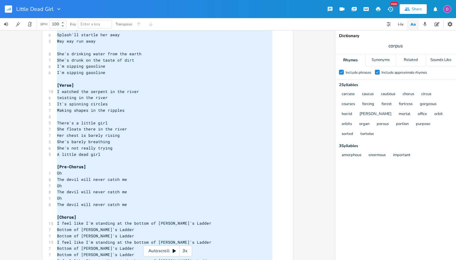
drag, startPoint x: 127, startPoint y: 245, endPoint x: 112, endPoint y: -36, distance: 281.5
click at [112, 0] on html "Little Dead Girl New Share BPM 100 Key Enter a key Transpose x [Verse] 7 There'…" at bounding box center [228, 130] width 456 height 260
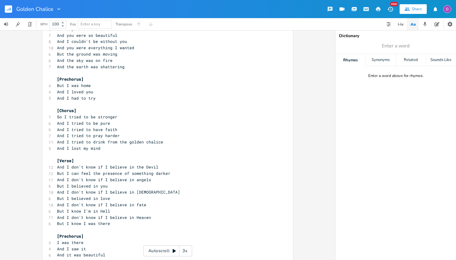
scroll to position [124, 0]
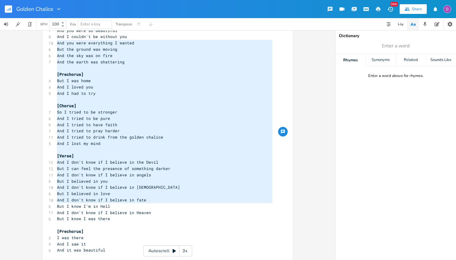
type textarea "And you were everything I wanted But the ground was moving And the sky was on f…"
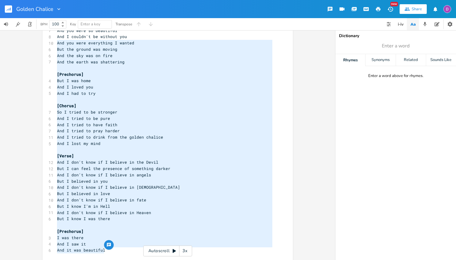
drag, startPoint x: 55, startPoint y: 43, endPoint x: 54, endPoint y: 259, distance: 215.6
click at [56, 259] on div "x [Verse] 7 I never believed in curses 4 But I was cursed 8 Curses of the mind …" at bounding box center [172, 91] width 233 height 344
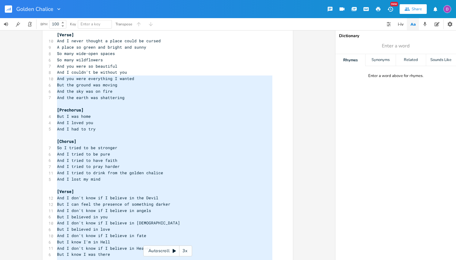
scroll to position [85, 0]
